Goal: Task Accomplishment & Management: Manage account settings

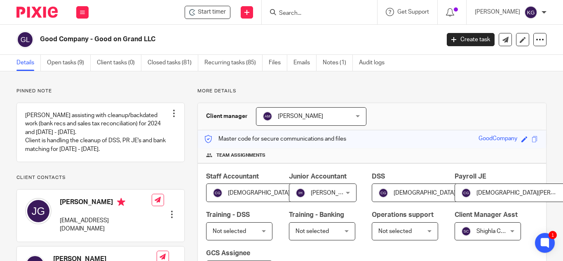
click at [305, 15] on input "Search" at bounding box center [315, 13] width 74 height 7
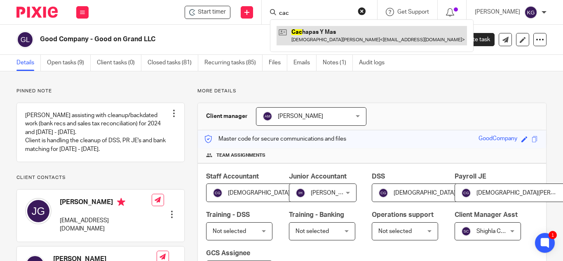
type input "cac"
click at [316, 35] on link at bounding box center [371, 35] width 190 height 19
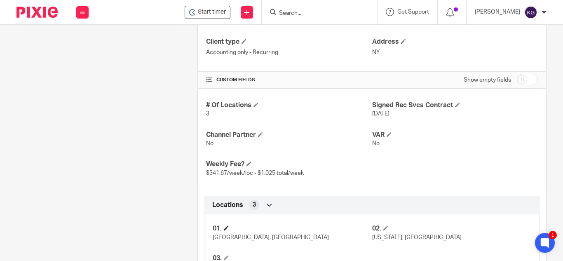
scroll to position [330, 0]
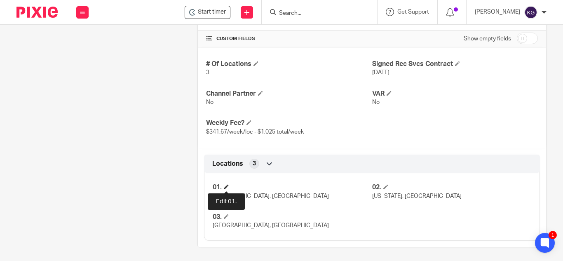
click at [226, 187] on span at bounding box center [226, 186] width 5 height 5
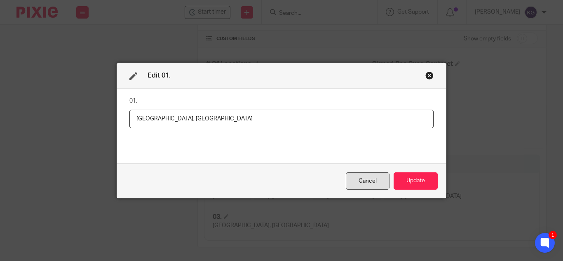
click at [358, 184] on div "Cancel" at bounding box center [368, 181] width 44 height 18
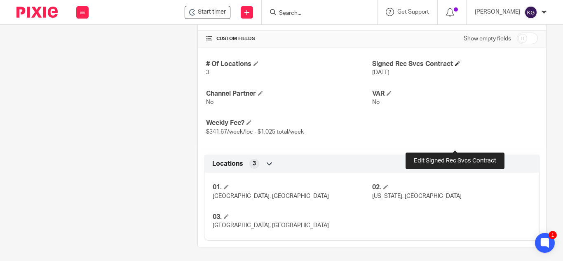
scroll to position [247, 0]
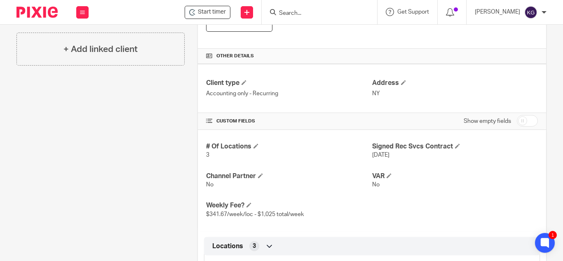
click at [517, 124] on input "checkbox" at bounding box center [527, 121] width 21 height 12
checkbox input "true"
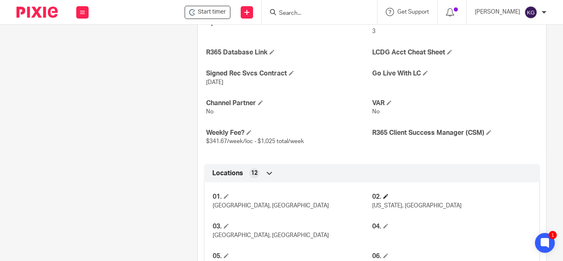
scroll to position [412, 0]
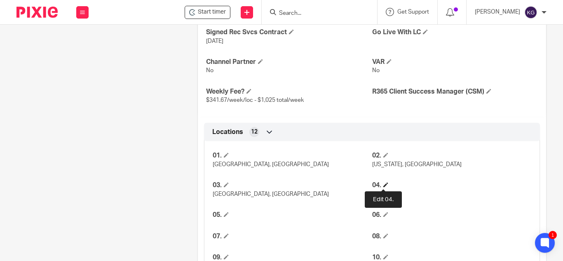
click at [383, 184] on span at bounding box center [385, 184] width 5 height 5
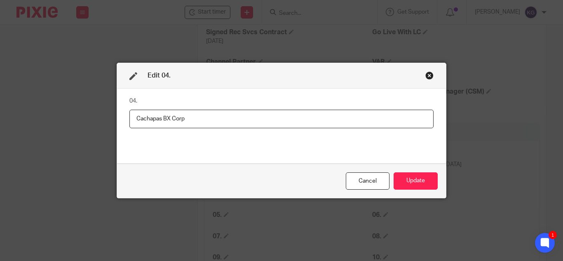
type input "Cachapas BX Corp"
click at [423, 184] on button "Update" at bounding box center [415, 181] width 44 height 18
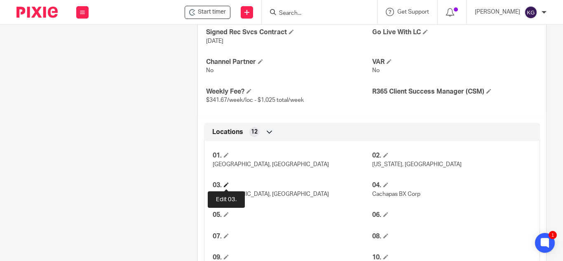
click at [226, 183] on span at bounding box center [226, 184] width 5 height 5
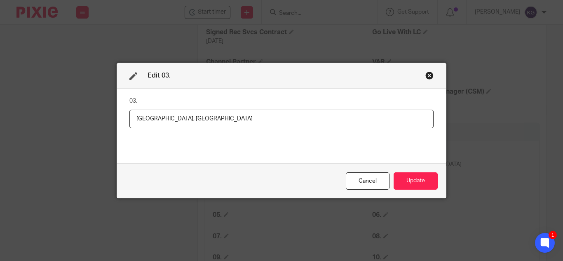
drag, startPoint x: 180, startPoint y: 118, endPoint x: 95, endPoint y: 121, distance: 85.3
click at [96, 121] on div "Edit 03. 03. Bronx, NY Cancel Update" at bounding box center [281, 130] width 563 height 261
click at [130, 115] on input "Titi's Empanadas Inc" at bounding box center [281, 119] width 304 height 19
drag, startPoint x: 169, startPoint y: 119, endPoint x: 84, endPoint y: 121, distance: 85.7
click at [84, 121] on div "Edit 03. 03. Williamsport - Titi's Empanadas Inc Cancel Update" at bounding box center [281, 130] width 563 height 261
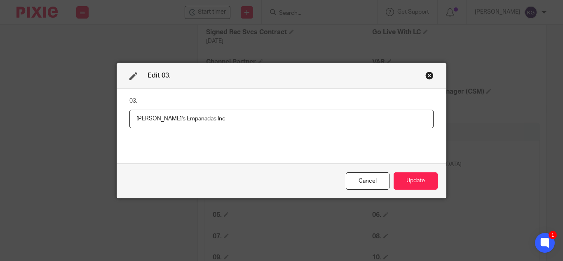
click at [215, 120] on input "Titi's Empanadas Inc" at bounding box center [281, 119] width 304 height 19
type input "Titi's Empanadas Inc - Williamsburg"
click at [426, 178] on button "Update" at bounding box center [415, 181] width 44 height 18
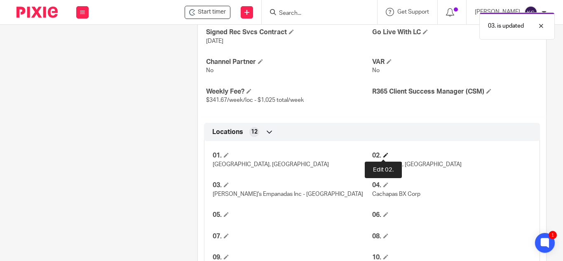
click at [383, 154] on span at bounding box center [385, 154] width 5 height 5
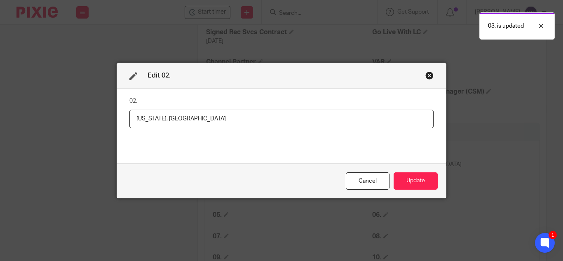
drag, startPoint x: 172, startPoint y: 120, endPoint x: 70, endPoint y: 115, distance: 101.9
click at [70, 115] on div "Edit 02. 02. New York, NY Cancel Update" at bounding box center [281, 130] width 563 height 261
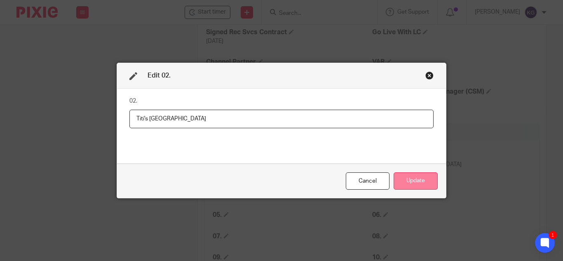
type input "Titi's East Village"
click at [421, 181] on button "Update" at bounding box center [415, 181] width 44 height 18
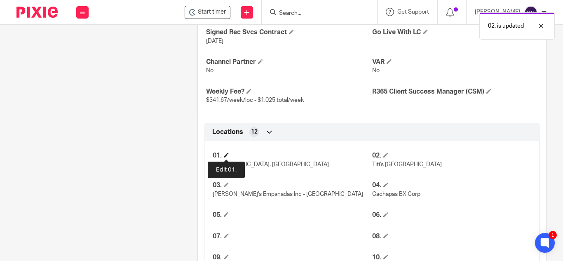
click at [226, 155] on span at bounding box center [226, 154] width 5 height 5
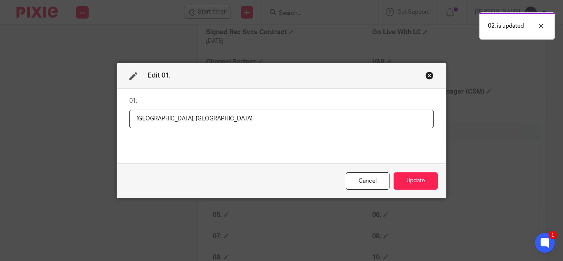
drag, startPoint x: 183, startPoint y: 117, endPoint x: 73, endPoint y: 123, distance: 110.5
click at [77, 122] on div "Edit 01. 01. Ridgewood, NY Cancel Update" at bounding box center [281, 130] width 563 height 261
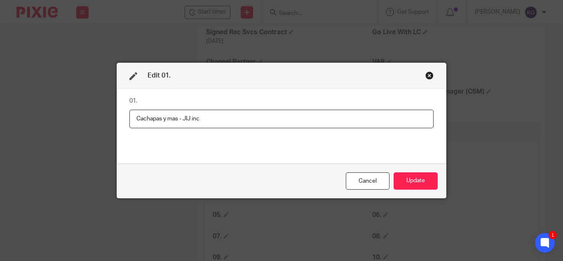
click at [182, 118] on input "Cachapas y mas - JIJ inc" at bounding box center [281, 119] width 304 height 19
type input "Cachapas y mas - NIJ inc"
click at [414, 182] on button "Update" at bounding box center [415, 181] width 44 height 18
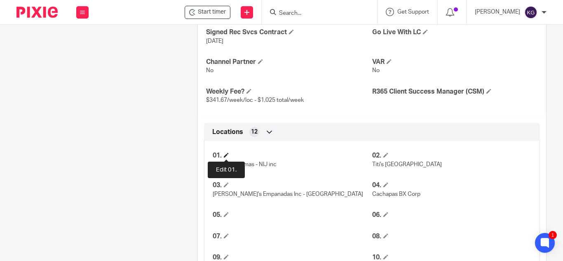
click at [224, 153] on span at bounding box center [226, 154] width 5 height 5
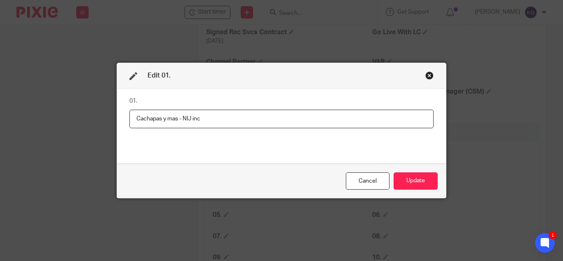
click at [176, 116] on input "Cachapas y mas - NIJ inc" at bounding box center [281, 119] width 304 height 19
type input "Cachapas y mas Ridgewood - NIJ inc"
click at [413, 180] on button "Update" at bounding box center [415, 181] width 44 height 18
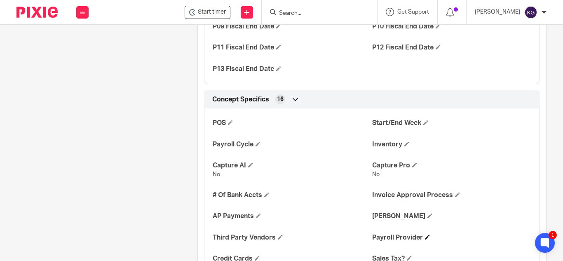
scroll to position [865, 0]
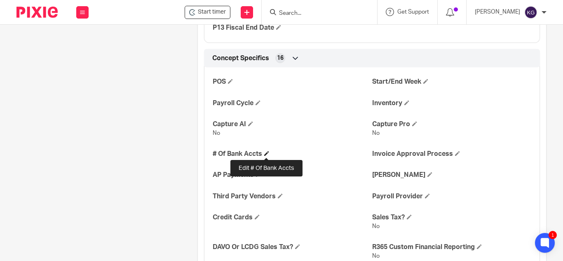
click at [266, 153] on span at bounding box center [266, 153] width 5 height 5
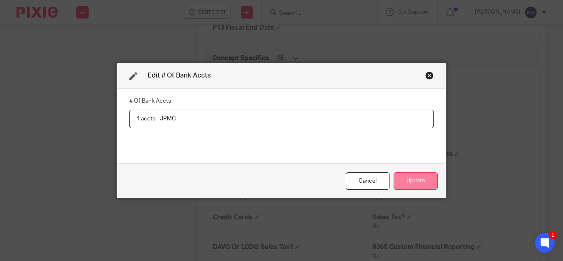
type input "4 accts - JPMC"
click at [420, 181] on button "Update" at bounding box center [415, 181] width 44 height 18
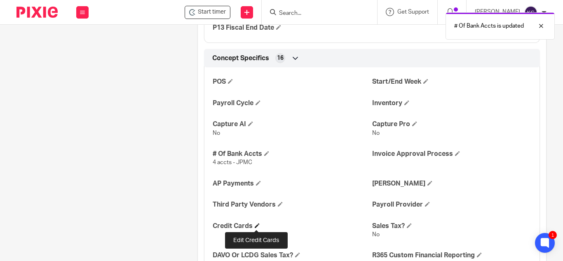
click at [255, 223] on span at bounding box center [257, 225] width 5 height 5
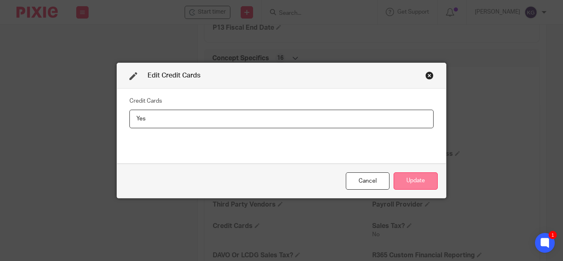
type input "Yes"
click at [421, 181] on button "Update" at bounding box center [415, 181] width 44 height 18
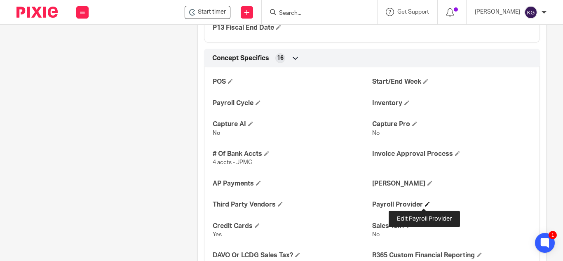
click at [425, 204] on span at bounding box center [427, 203] width 5 height 5
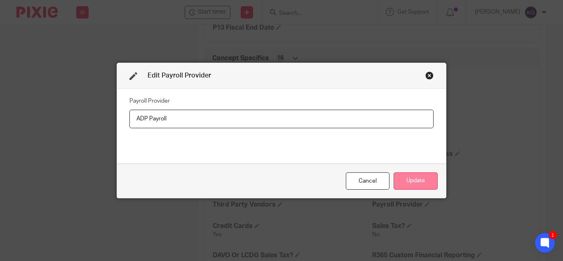
type input "ADP Payroll"
click at [418, 179] on button "Update" at bounding box center [415, 181] width 44 height 18
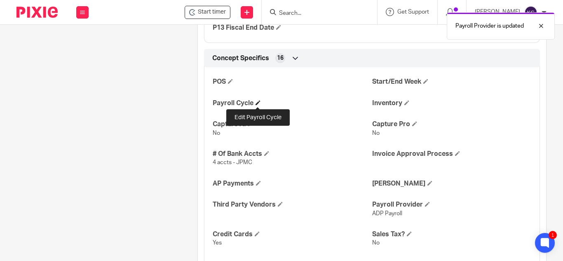
click at [257, 102] on span at bounding box center [257, 102] width 5 height 5
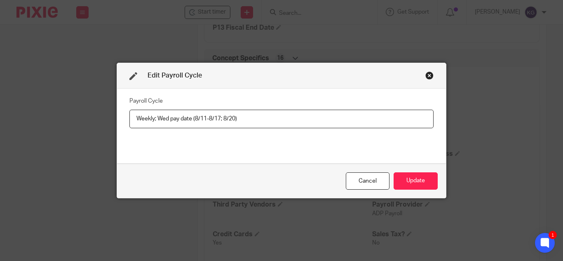
click at [190, 117] on input "Weekly; Wed pay date (8/11-8/17; 8/20)" at bounding box center [281, 119] width 304 height 19
type input "Weekly; Wed pay date - tips on checks (8/11-8/17; 8/20)"
click at [417, 182] on button "Update" at bounding box center [415, 181] width 44 height 18
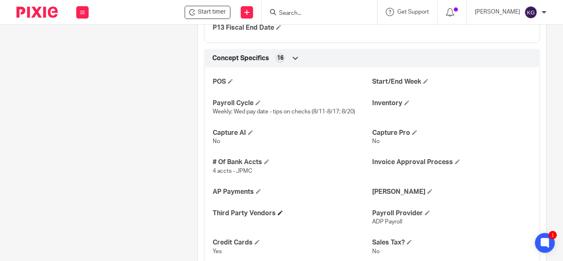
click at [274, 213] on h4 "Third Party Vendors" at bounding box center [292, 213] width 159 height 9
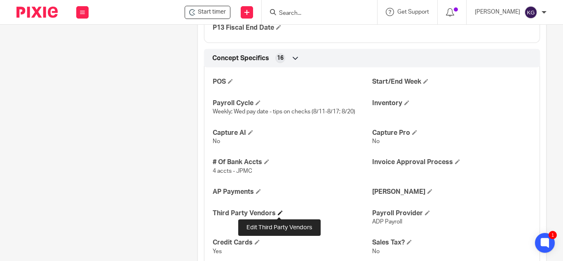
click at [280, 210] on span at bounding box center [280, 212] width 5 height 5
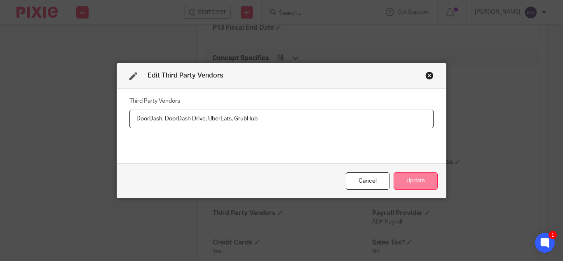
type input "DoorDash, DoorDash Drive, UberEats, GrubHub"
click at [410, 177] on button "Update" at bounding box center [415, 181] width 44 height 18
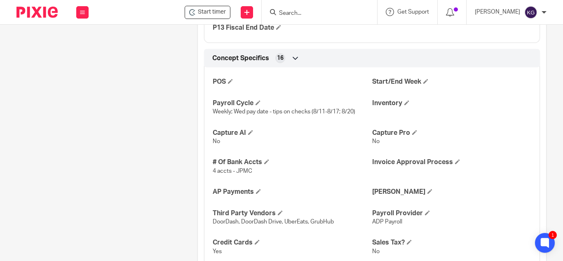
click at [303, 9] on form at bounding box center [322, 12] width 88 height 10
click at [304, 18] on div at bounding box center [319, 12] width 115 height 24
click at [304, 13] on input "Search" at bounding box center [315, 13] width 74 height 7
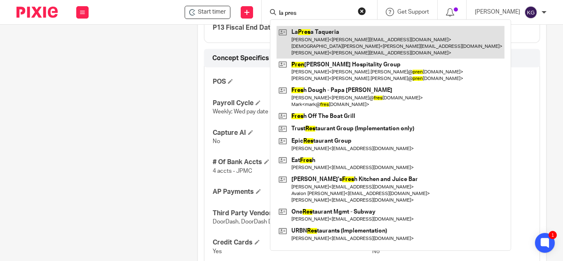
type input "la pres"
click at [316, 40] on link at bounding box center [390, 42] width 228 height 33
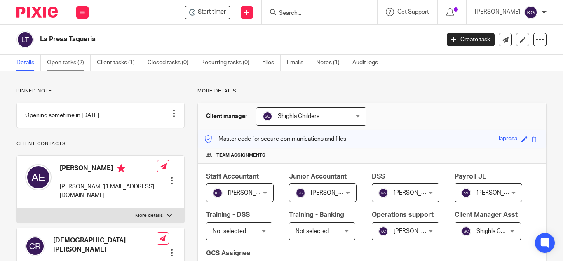
click at [55, 61] on link "Open tasks (2)" at bounding box center [69, 63] width 44 height 16
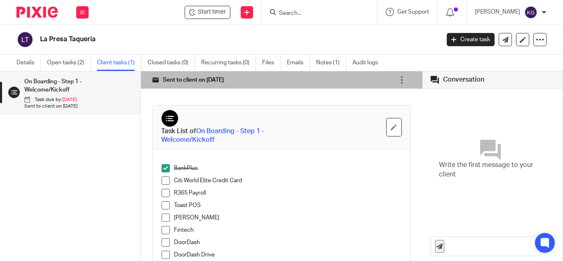
click at [165, 206] on span at bounding box center [165, 205] width 8 height 8
click at [321, 16] on input "Search" at bounding box center [315, 13] width 74 height 7
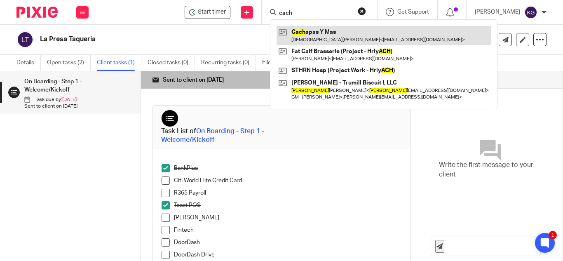
type input "cach"
click at [328, 29] on link at bounding box center [383, 35] width 214 height 19
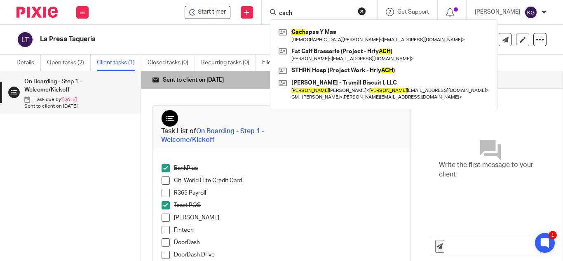
scroll to position [206, 0]
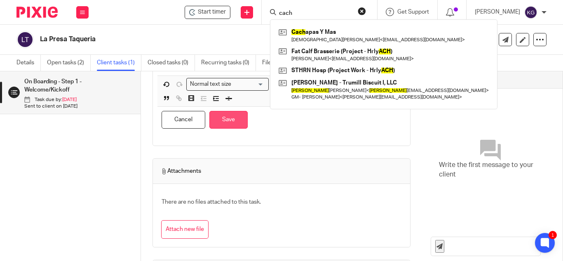
click at [228, 123] on button "Save" at bounding box center [228, 120] width 38 height 18
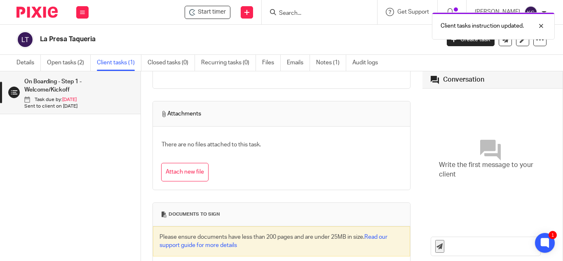
click at [312, 12] on div "Client tasks instruction updated." at bounding box center [417, 23] width 273 height 31
click at [295, 15] on div "Client tasks instruction updated." at bounding box center [417, 23] width 273 height 31
click at [312, 11] on div "Client tasks instruction updated." at bounding box center [417, 23] width 273 height 31
click at [307, 21] on div "Client tasks instruction updated." at bounding box center [417, 23] width 273 height 31
click at [303, 15] on div "Client tasks instruction updated." at bounding box center [417, 23] width 273 height 31
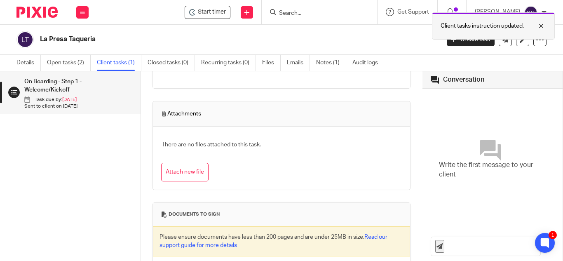
click at [541, 23] on div at bounding box center [535, 26] width 22 height 10
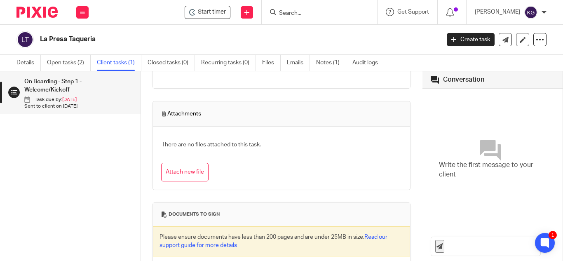
click at [309, 14] on input "Search" at bounding box center [315, 13] width 74 height 7
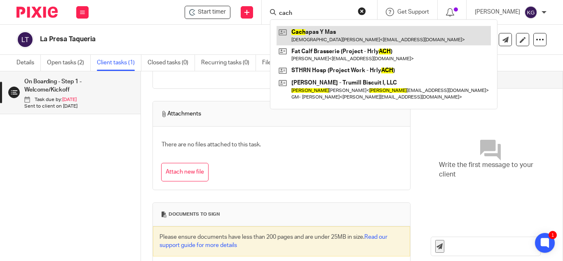
type input "cach"
click at [330, 37] on link at bounding box center [383, 35] width 214 height 19
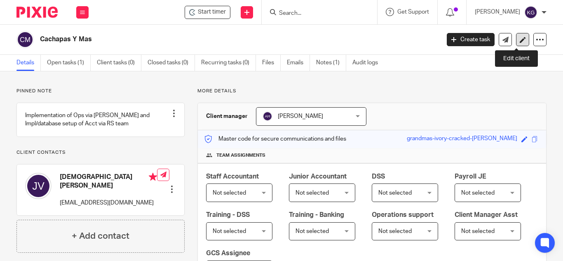
click at [519, 39] on icon at bounding box center [522, 40] width 6 height 6
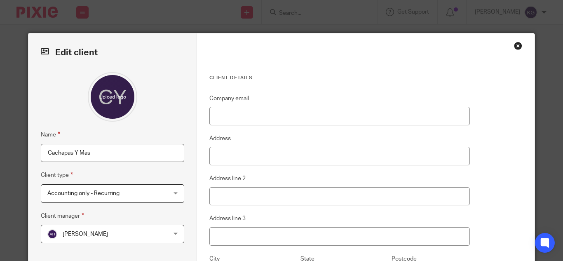
click at [100, 154] on input "Cachapas Y Mas" at bounding box center [112, 153] width 143 height 19
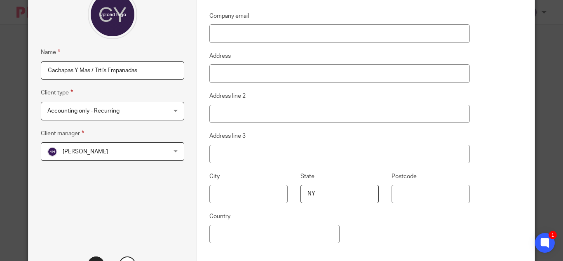
scroll to position [157, 0]
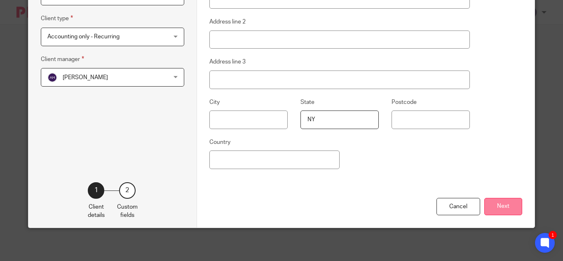
type input "Cachapas Y Mas / Titi's Empanadas"
click at [505, 203] on button "Next" at bounding box center [503, 207] width 38 height 18
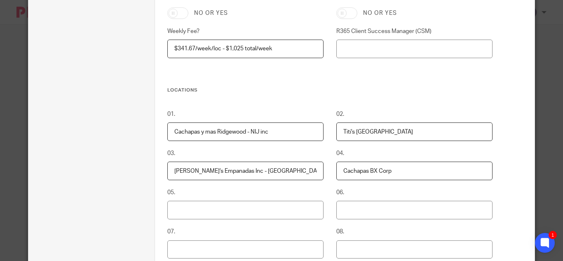
scroll to position [280, 0]
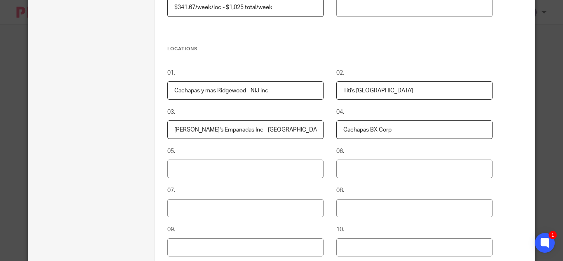
click at [402, 131] on input "Cachapas BX Corp" at bounding box center [414, 129] width 156 height 19
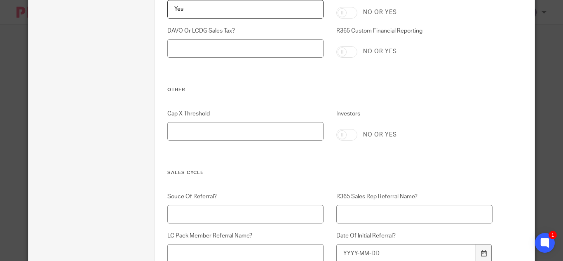
scroll to position [1439, 0]
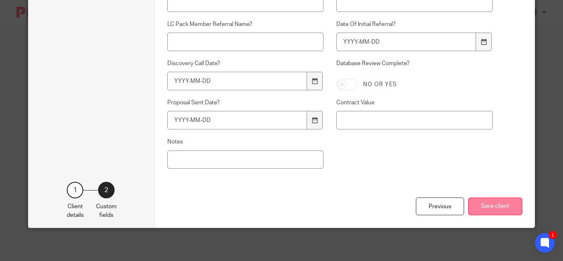
click at [489, 213] on button "Save client" at bounding box center [495, 206] width 54 height 18
click at [490, 206] on button "Save client" at bounding box center [495, 206] width 54 height 18
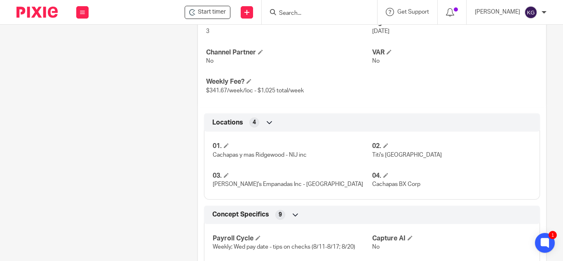
scroll to position [453, 0]
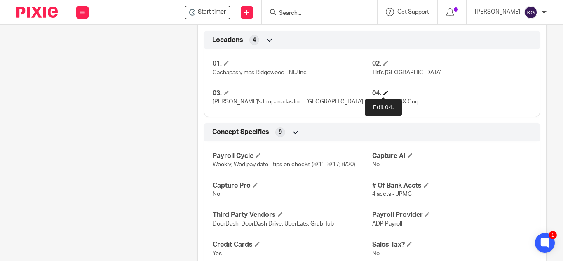
click at [383, 93] on span at bounding box center [385, 92] width 5 height 5
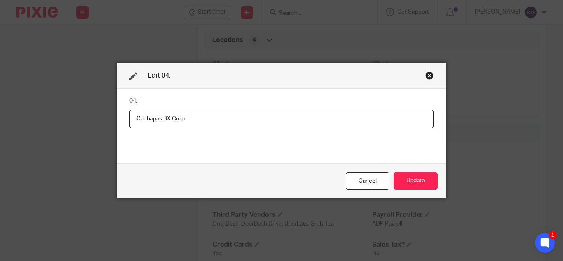
click at [213, 120] on input "Cachapas BX Corp" at bounding box center [281, 119] width 304 height 19
click at [215, 119] on input "Cachapas BX Corp" at bounding box center [281, 119] width 304 height 19
click at [130, 117] on input "Cachapas BX Corp" at bounding box center [281, 119] width 304 height 19
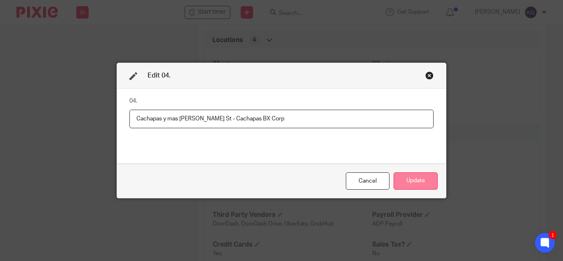
type input "Cachapas y mas [PERSON_NAME] St - Cachapas BX Corp"
click at [432, 187] on button "Update" at bounding box center [415, 181] width 44 height 18
click at [423, 181] on h4 "# Of Bank Accts" at bounding box center [451, 185] width 159 height 9
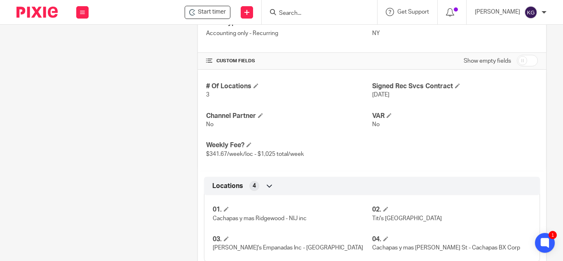
scroll to position [348, 0]
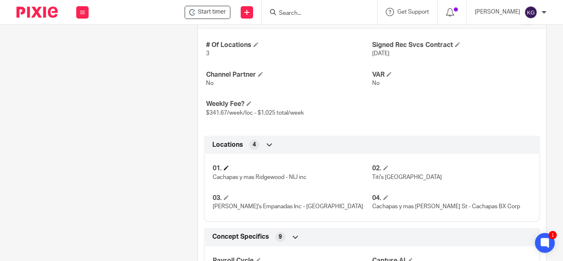
click at [222, 166] on h4 "01." at bounding box center [292, 168] width 159 height 9
click at [225, 166] on span at bounding box center [226, 167] width 5 height 5
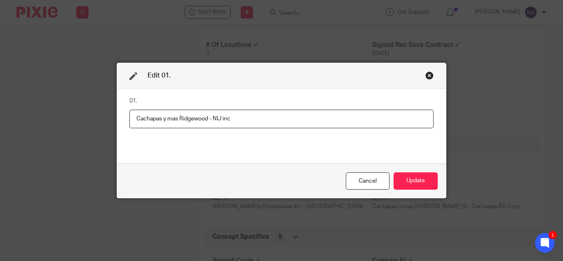
click at [206, 120] on input "Cachapas y mas Ridgewood - NIJ inc" at bounding box center [281, 119] width 304 height 19
type input "Cachapas y mas Seneca - NIJ inc"
click at [414, 180] on button "Update" at bounding box center [415, 181] width 44 height 18
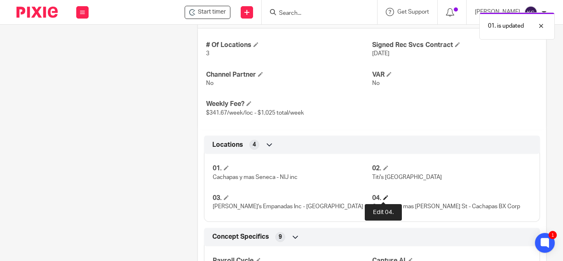
click at [383, 199] on span at bounding box center [385, 197] width 5 height 5
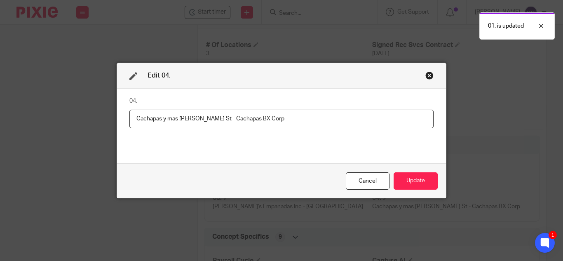
click at [207, 119] on input "Cachapas y mas [PERSON_NAME] St - Cachapas BX Corp" at bounding box center [281, 119] width 304 height 19
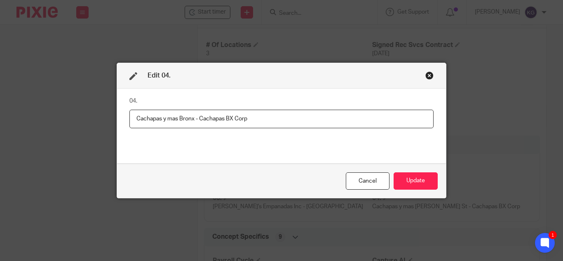
click at [257, 120] on input "Cachapas y mas Bronx - Cachapas BX Corp" at bounding box center [281, 119] width 304 height 19
type input "Cachapas y mas Bronx - Cachapas BX Corp"
click at [407, 181] on button "Update" at bounding box center [415, 181] width 44 height 18
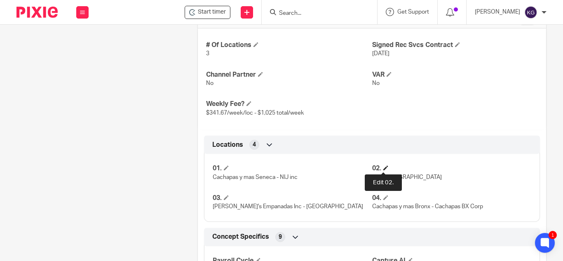
click at [383, 168] on span at bounding box center [385, 167] width 5 height 5
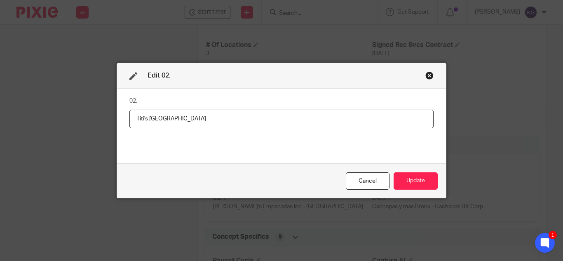
click at [146, 117] on input "Titi's [GEOGRAPHIC_DATA]" at bounding box center [281, 119] width 304 height 19
type input "[PERSON_NAME]'s Empanadas - [GEOGRAPHIC_DATA]"
click at [409, 183] on button "Update" at bounding box center [415, 181] width 44 height 18
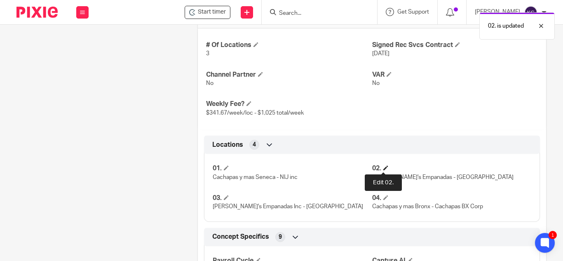
click at [383, 168] on span at bounding box center [385, 167] width 5 height 5
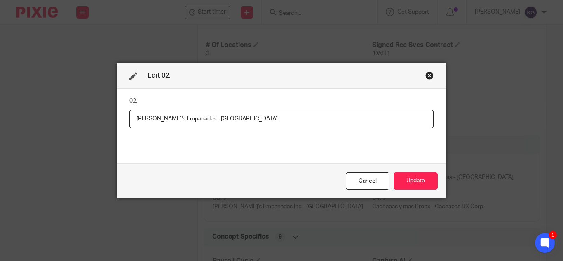
click at [181, 118] on input "[PERSON_NAME]'s Empanadas - [GEOGRAPHIC_DATA]" at bounding box center [281, 119] width 304 height 19
click at [229, 120] on input "[PERSON_NAME]'s Empanadas [GEOGRAPHIC_DATA]" at bounding box center [281, 119] width 304 height 19
type input "[PERSON_NAME]'s Empanadas [GEOGRAPHIC_DATA] - Titi's East Village Inc"
click at [414, 178] on button "Update" at bounding box center [415, 181] width 44 height 18
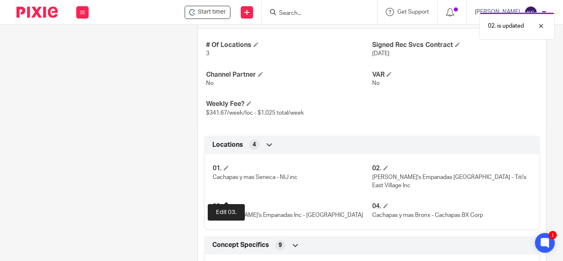
click at [226, 203] on span at bounding box center [226, 205] width 5 height 5
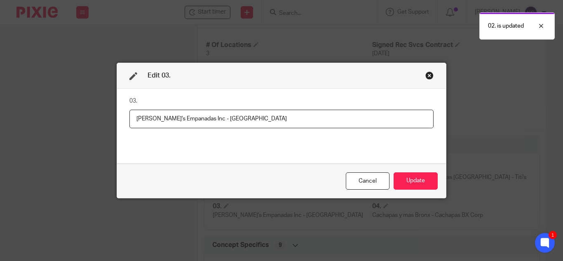
click at [146, 119] on input "[PERSON_NAME]'s Empanadas Inc - [GEOGRAPHIC_DATA]" at bounding box center [281, 119] width 304 height 19
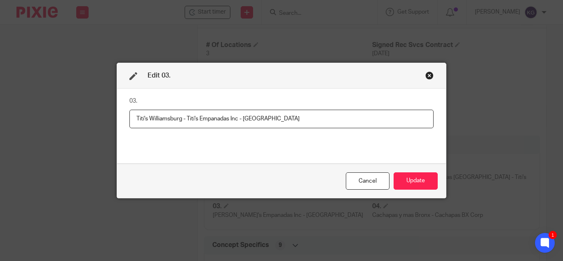
click at [293, 118] on input "Titi's Williamsburg - Titi's Empanadas Inc - [GEOGRAPHIC_DATA]" at bounding box center [281, 119] width 304 height 19
type input "Titi's Williamsburg - Titi's Empanadas Inc"
click at [417, 186] on button "Update" at bounding box center [415, 181] width 44 height 18
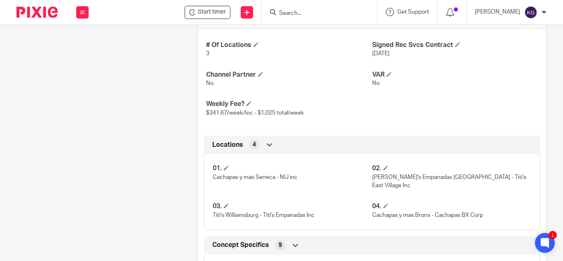
scroll to position [472, 0]
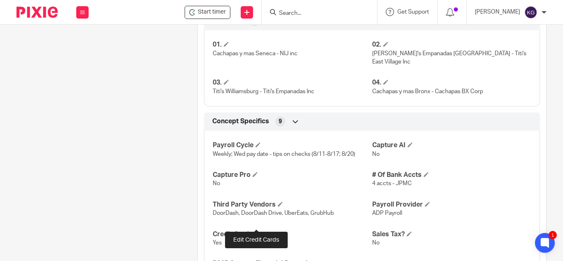
click at [256, 231] on span at bounding box center [257, 233] width 5 height 5
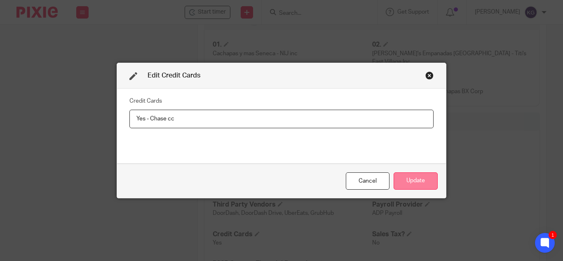
type input "Yes - Chase cc"
click at [414, 180] on button "Update" at bounding box center [415, 181] width 44 height 18
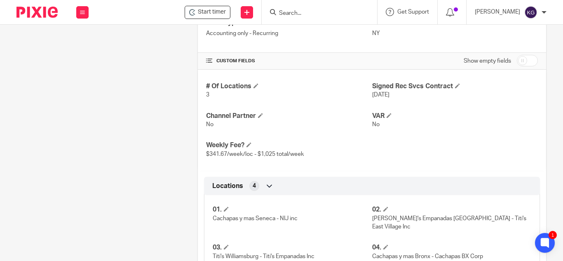
scroll to position [266, 0]
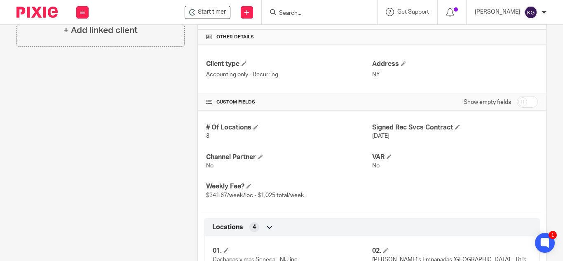
click at [517, 101] on input "checkbox" at bounding box center [527, 102] width 21 height 12
checkbox input "true"
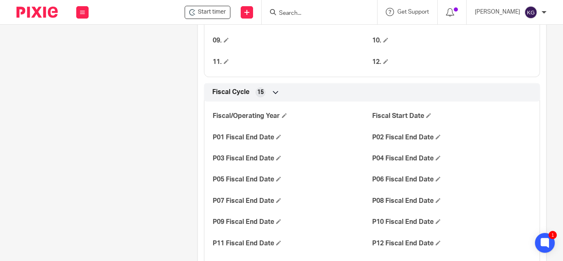
scroll to position [925, 0]
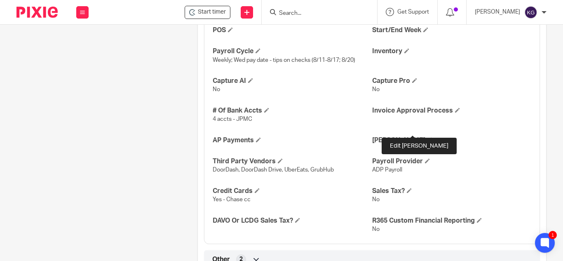
click at [427, 137] on span at bounding box center [429, 139] width 5 height 5
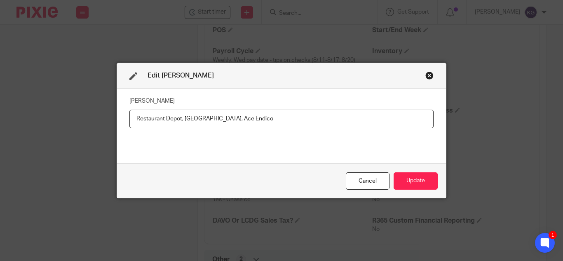
click at [201, 120] on input "Restaurant Depot, [GEOGRAPHIC_DATA], Ace Endico" at bounding box center [281, 119] width 304 height 19
type input "Restaurant Depot, [GEOGRAPHIC_DATA], , [GEOGRAPHIC_DATA] Foods, Ace Endico"
click at [420, 181] on button "Update" at bounding box center [415, 181] width 44 height 18
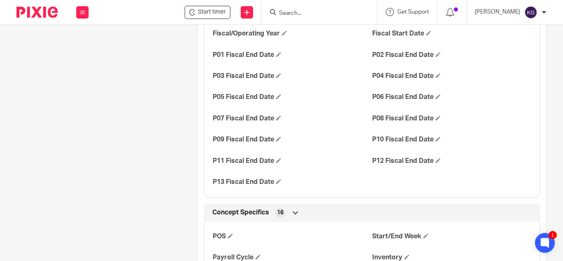
scroll to position [513, 0]
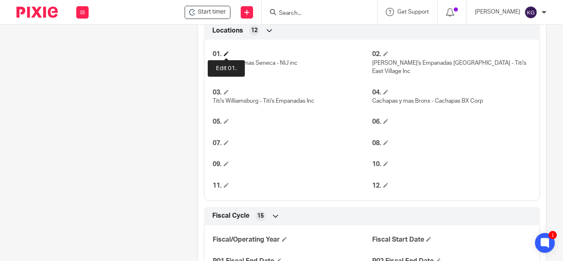
click at [227, 52] on span at bounding box center [226, 53] width 5 height 5
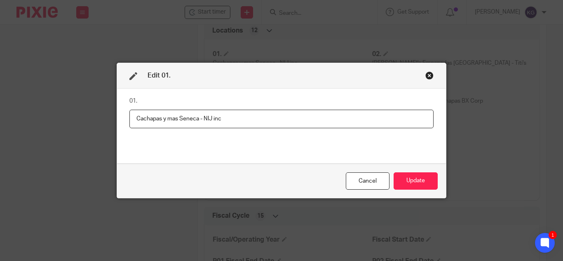
click at [196, 117] on input "Cachapas y mas Seneca - NIJ inc" at bounding box center [281, 119] width 304 height 19
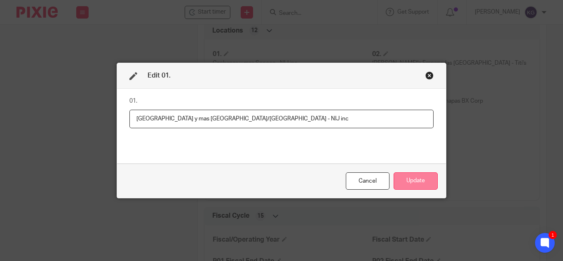
type input "[GEOGRAPHIC_DATA] y mas [GEOGRAPHIC_DATA]/[GEOGRAPHIC_DATA] - NIJ inc"
click at [412, 181] on button "Update" at bounding box center [415, 181] width 44 height 18
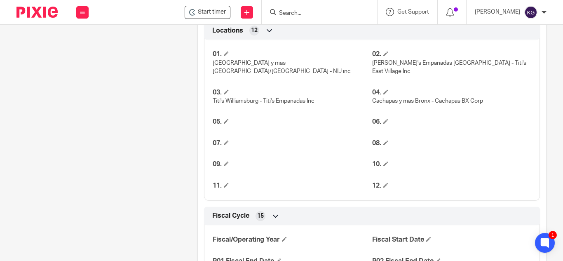
scroll to position [472, 0]
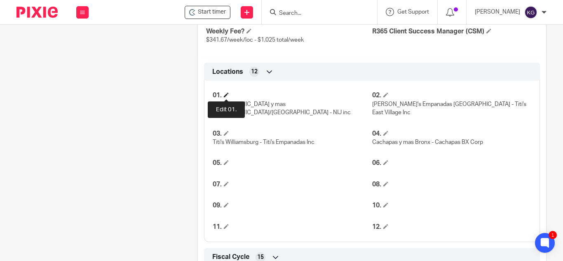
click at [228, 93] on span at bounding box center [226, 94] width 5 height 5
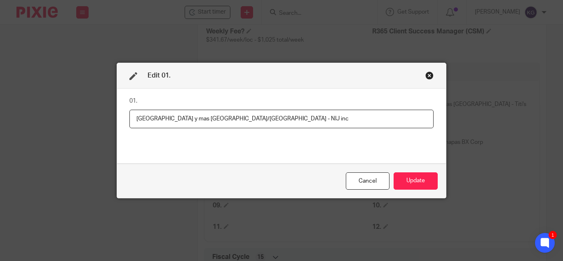
click at [194, 117] on input "[GEOGRAPHIC_DATA] y mas [GEOGRAPHIC_DATA]/[GEOGRAPHIC_DATA] - NIJ inc" at bounding box center [281, 119] width 304 height 19
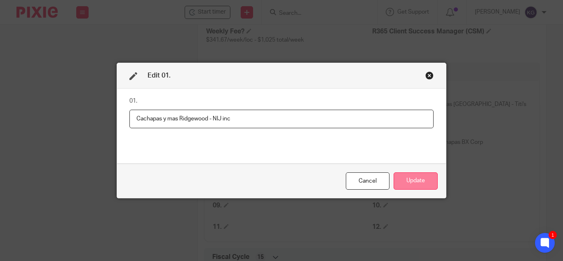
type input "Cachapas y mas Ridgewood - NIJ inc"
click at [423, 182] on button "Update" at bounding box center [415, 181] width 44 height 18
